Goal: Task Accomplishment & Management: Complete application form

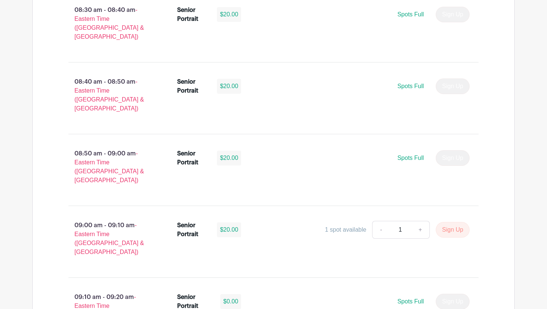
scroll to position [763, 0]
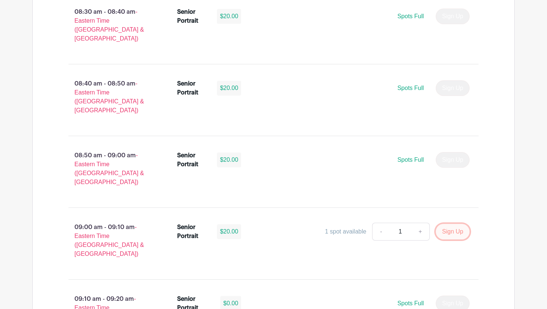
click at [447, 224] on button "Sign Up" at bounding box center [453, 232] width 34 height 16
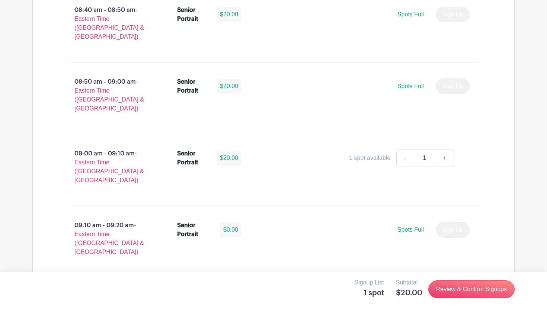
scroll to position [838, 0]
click at [456, 290] on link "Review & Confirm Signups" at bounding box center [472, 290] width 86 height 18
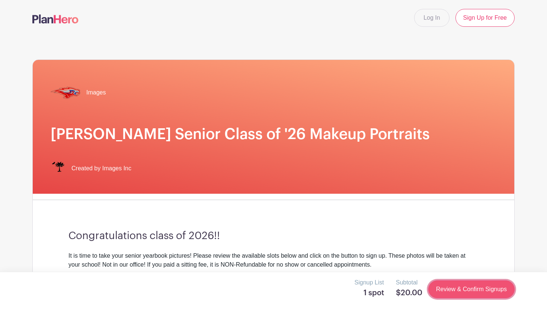
click at [442, 287] on link "Review & Confirm Signups" at bounding box center [472, 290] width 86 height 18
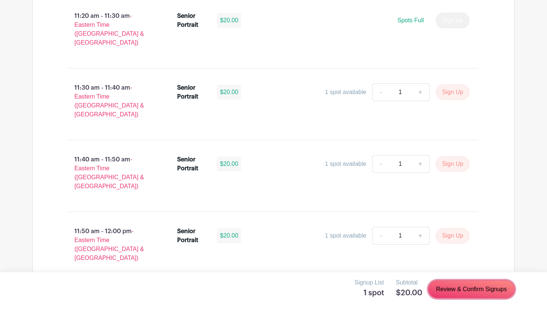
scroll to position [2220, 0]
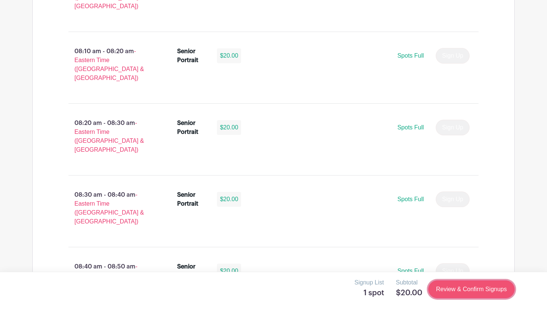
click at [484, 295] on link "Review & Confirm Signups" at bounding box center [472, 290] width 86 height 18
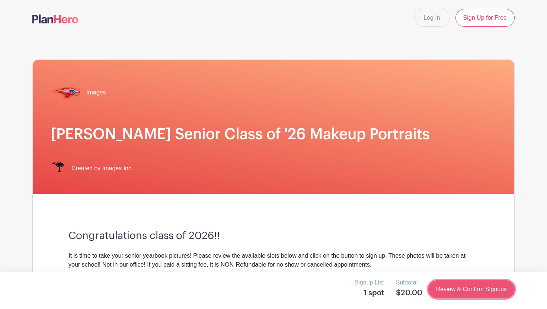
scroll to position [0, 0]
click at [484, 295] on link "Review & Confirm Signups" at bounding box center [472, 290] width 86 height 18
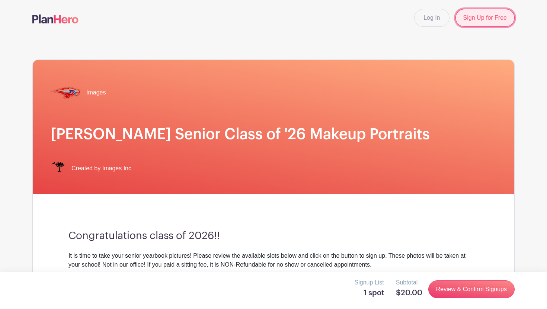
click at [472, 21] on link "Sign Up for Free" at bounding box center [485, 18] width 59 height 18
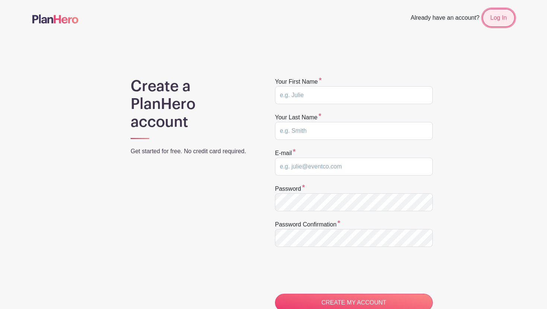
click at [497, 17] on link "Log In" at bounding box center [499, 18] width 32 height 18
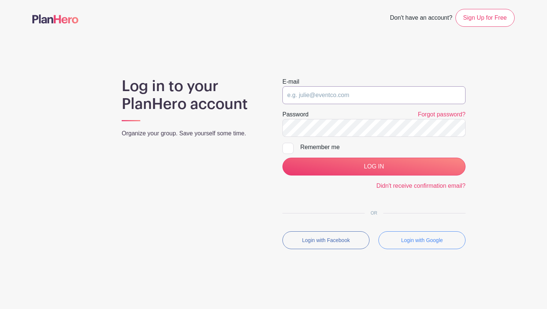
click at [327, 96] on input "email" at bounding box center [374, 95] width 183 height 18
type input "westonel2026@hammondschool.org"
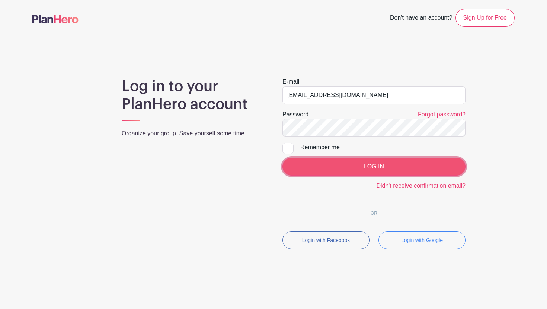
click at [354, 168] on input "LOG IN" at bounding box center [374, 167] width 183 height 18
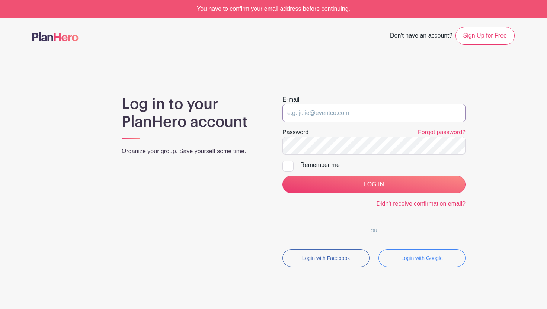
click at [318, 112] on input "email" at bounding box center [374, 113] width 183 height 18
click at [248, 11] on div "You have to confirm your email address before continuing." at bounding box center [273, 9] width 547 height 18
click at [483, 37] on link "Sign Up for Free" at bounding box center [485, 36] width 59 height 18
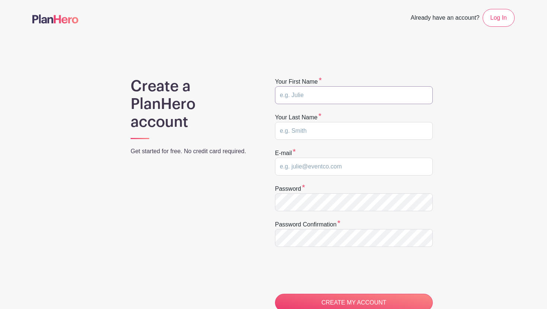
click at [315, 96] on input "text" at bounding box center [354, 95] width 158 height 18
type input "[PERSON_NAME]"
type input "Weston"
type input "westonellie@icloud.com"
click at [204, 222] on div "Create a PlanHero account Get started for free. No credit card required." at bounding box center [193, 235] width 161 height 317
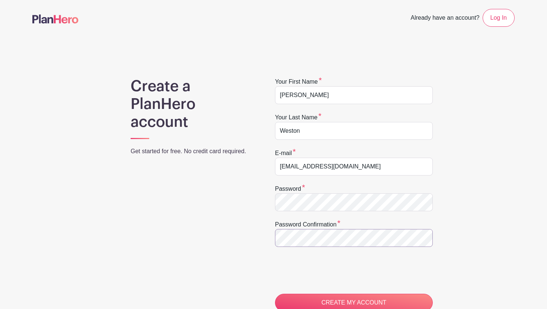
click at [275, 294] on input "CREATE MY ACCOUNT" at bounding box center [354, 303] width 158 height 18
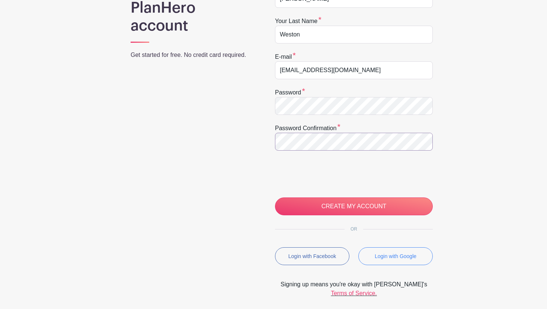
click at [253, 124] on div "Create a PlanHero account Get started for free. No credit card required. Your f…" at bounding box center [273, 139] width 483 height 317
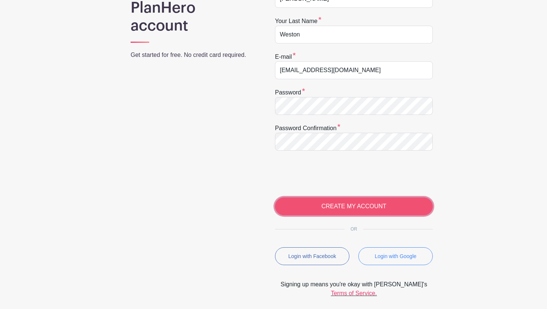
click at [317, 209] on input "CREATE MY ACCOUNT" at bounding box center [354, 207] width 158 height 18
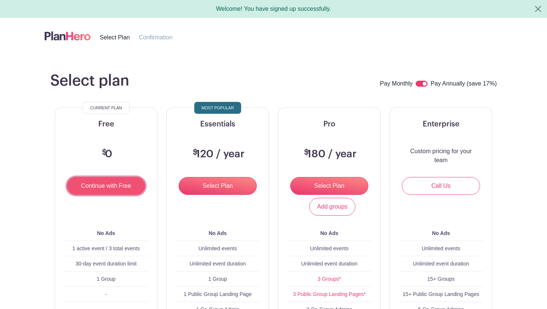
click at [122, 184] on input "Continue with Free" at bounding box center [106, 186] width 78 height 18
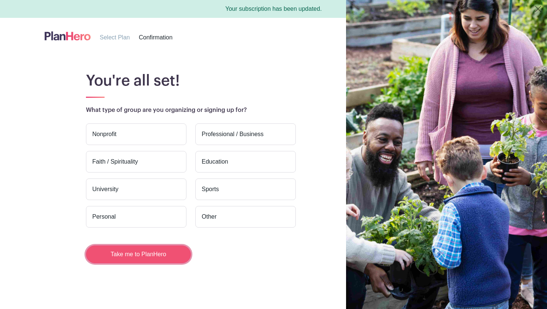
click at [128, 253] on button "Take me to PlanHero" at bounding box center [138, 255] width 105 height 18
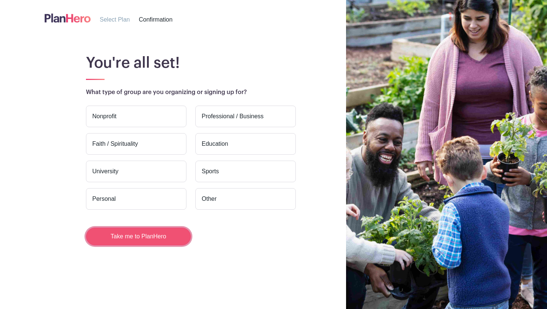
click at [145, 235] on button "Take me to PlanHero" at bounding box center [138, 237] width 105 height 18
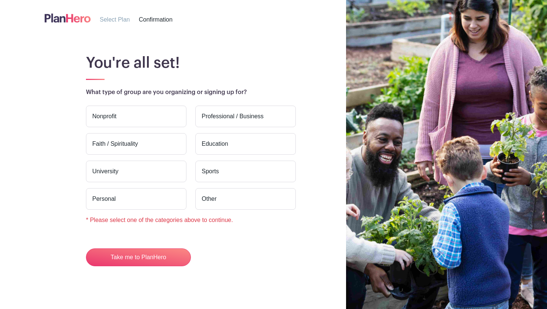
click at [181, 200] on label "Personal" at bounding box center [136, 199] width 101 height 22
click at [0, 0] on input "Personal" at bounding box center [0, 0] width 0 height 0
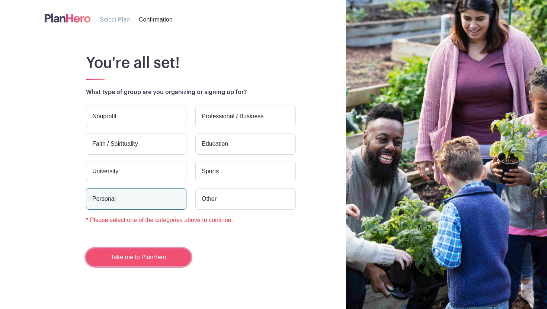
click at [155, 255] on button "Take me to PlanHero" at bounding box center [138, 258] width 105 height 18
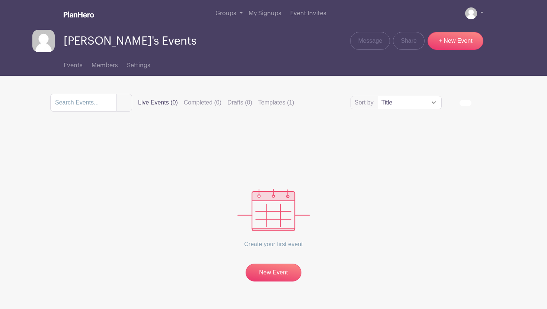
scroll to position [20, 0]
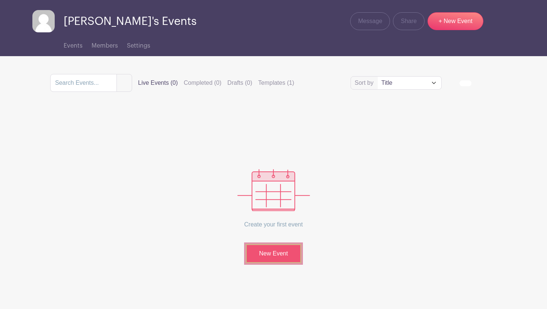
click at [274, 258] on link "New Event" at bounding box center [274, 253] width 56 height 19
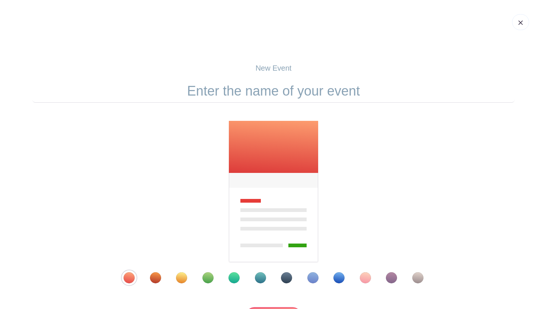
scroll to position [80, 0]
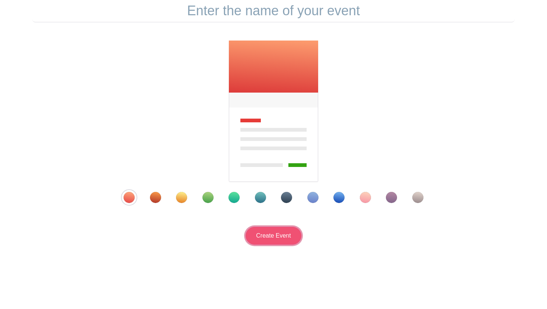
click at [275, 239] on input "Create Event" at bounding box center [274, 236] width 56 height 18
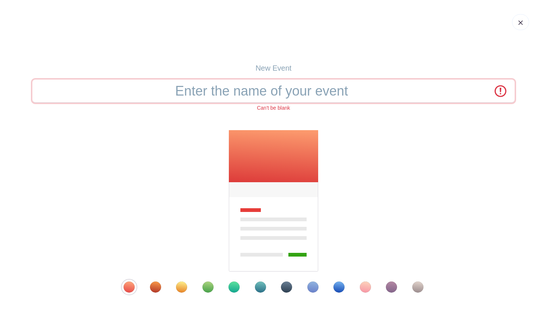
click at [279, 92] on input "text" at bounding box center [273, 91] width 483 height 23
type input "senior pics"
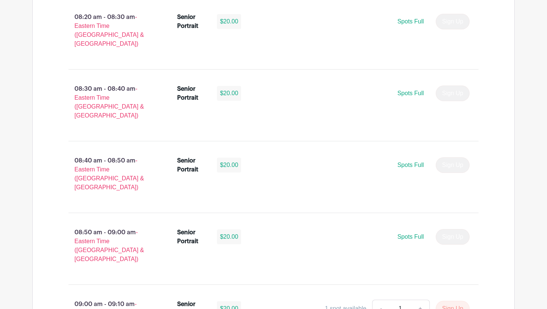
scroll to position [811, 0]
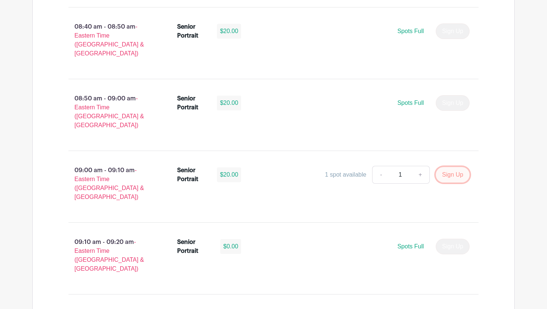
click at [446, 167] on button "Sign Up" at bounding box center [453, 175] width 34 height 16
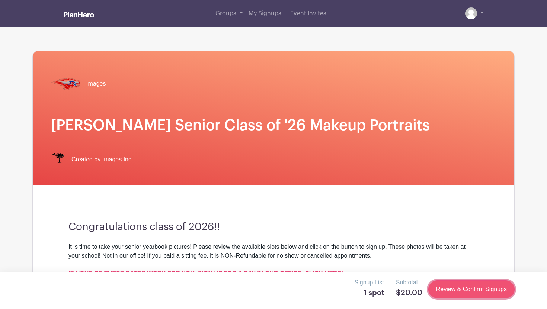
click at [445, 287] on link "Review & Confirm Signups" at bounding box center [472, 290] width 86 height 18
click at [480, 13] on link at bounding box center [474, 13] width 18 height 12
click at [458, 299] on div "Signup List 1 spot Subtotal $20.00 Review & Confirm Signups" at bounding box center [273, 290] width 483 height 22
click at [458, 289] on link "Review & Confirm Signups" at bounding box center [472, 290] width 86 height 18
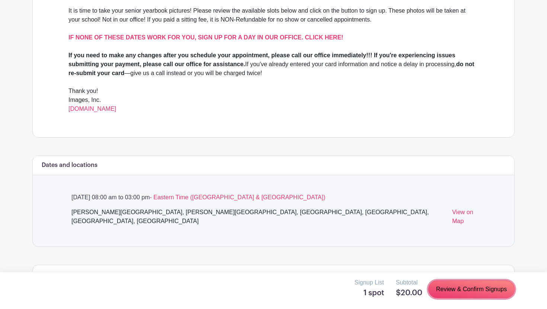
scroll to position [235, 0]
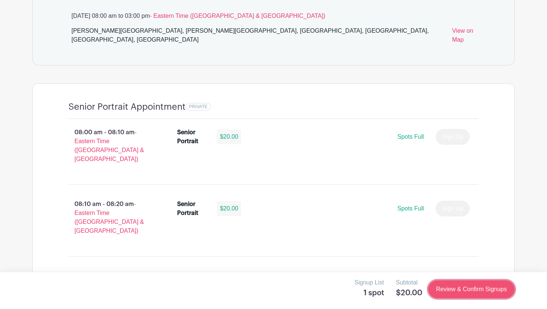
click at [468, 285] on link "Review & Confirm Signups" at bounding box center [472, 290] width 86 height 18
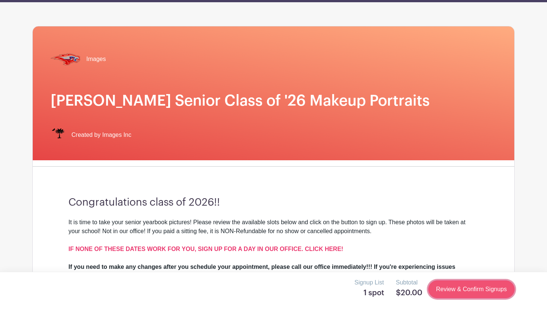
click at [468, 289] on link "Review & Confirm Signups" at bounding box center [472, 290] width 86 height 18
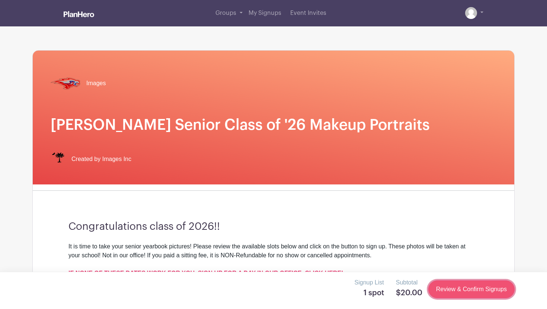
scroll to position [0, 0]
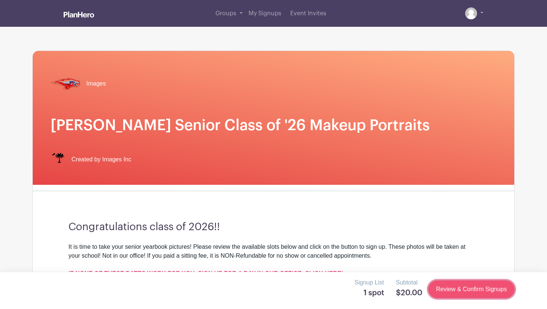
click at [468, 289] on link "Review & Confirm Signups" at bounding box center [472, 290] width 86 height 18
click at [481, 14] on link at bounding box center [474, 13] width 18 height 12
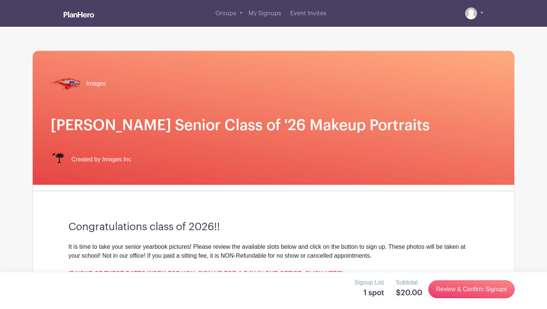
click at [482, 13] on link at bounding box center [474, 13] width 18 height 12
click at [481, 12] on link at bounding box center [474, 13] width 18 height 12
click at [476, 13] on img at bounding box center [471, 13] width 12 height 12
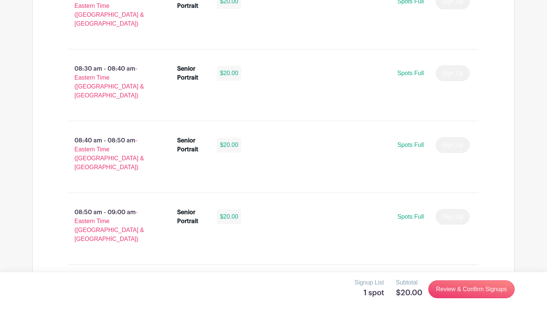
scroll to position [705, 0]
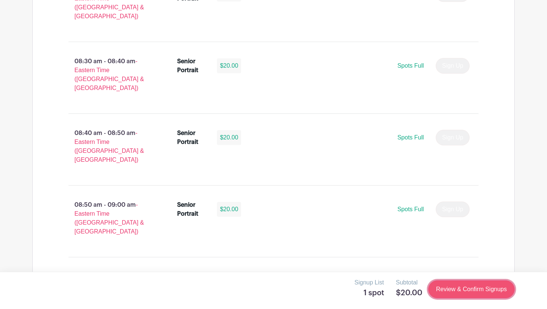
click at [442, 288] on link "Review & Confirm Signups" at bounding box center [472, 290] width 86 height 18
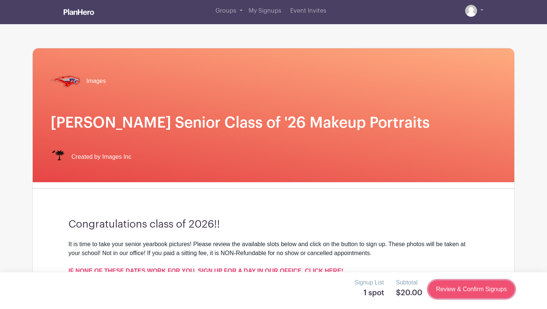
scroll to position [0, 0]
